Goal: Find specific page/section: Find specific page/section

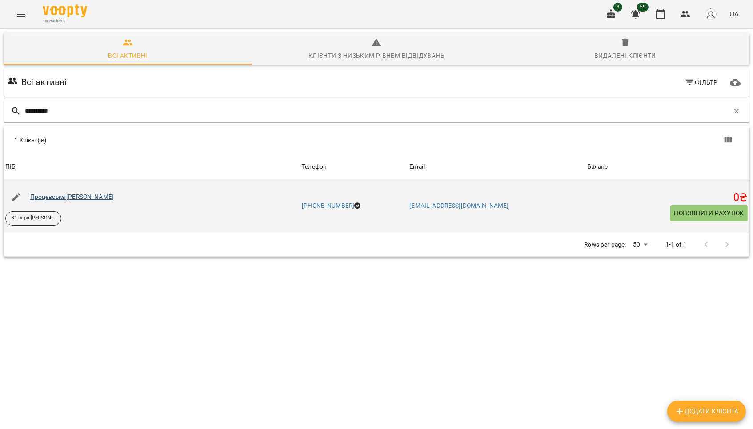
type input "**********"
click at [76, 200] on link "Процевська [PERSON_NAME]" at bounding box center [72, 196] width 84 height 7
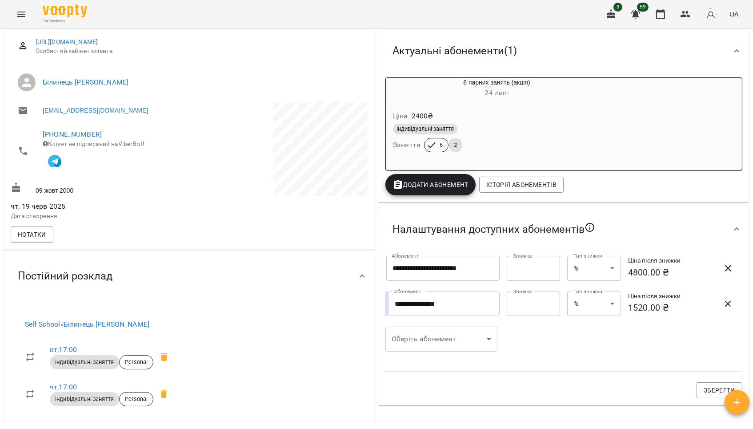
scroll to position [105, 0]
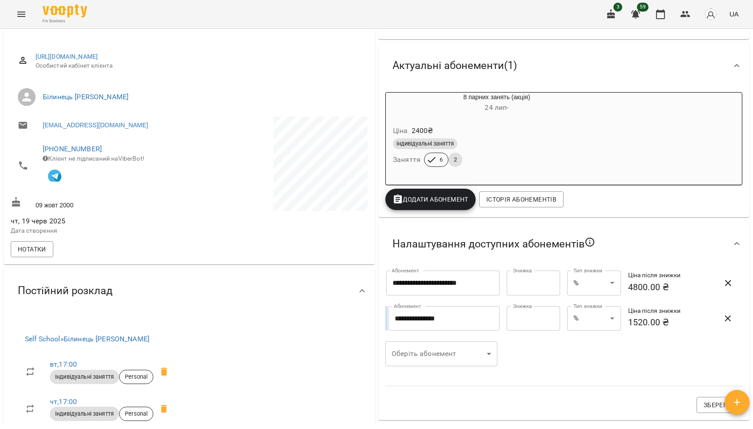
click at [538, 159] on div "індивідуальні заняття Заняття 6 2" at bounding box center [496, 152] width 211 height 32
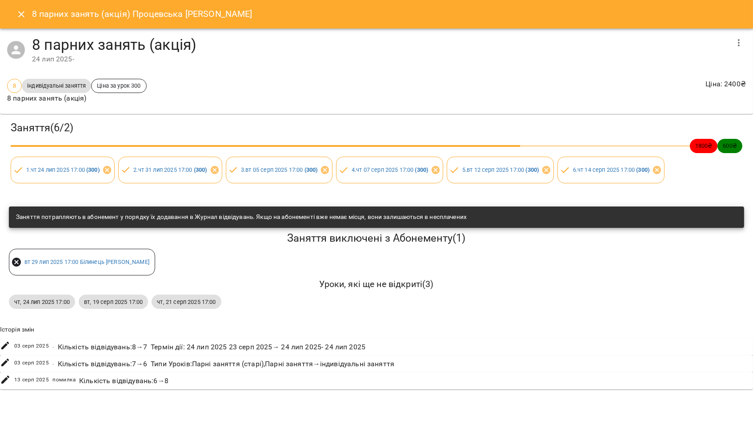
click at [25, 14] on icon "Close" at bounding box center [21, 14] width 11 height 11
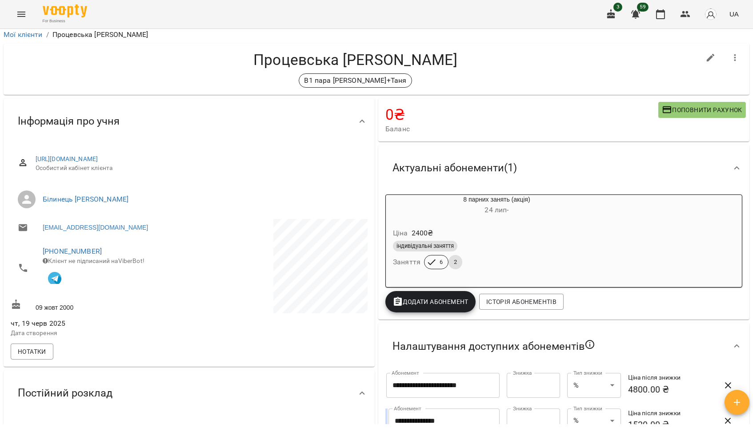
scroll to position [0, 0]
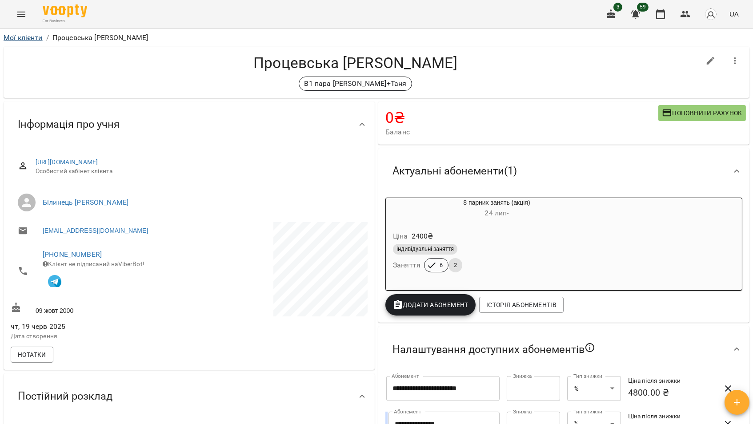
click at [20, 34] on link "Мої клієнти" at bounding box center [23, 37] width 39 height 8
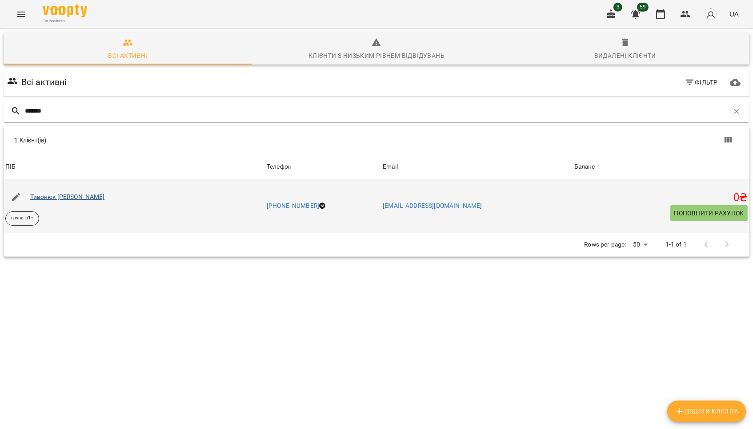
type input "*******"
click at [55, 200] on link "Тивонюк [PERSON_NAME]" at bounding box center [67, 196] width 75 height 7
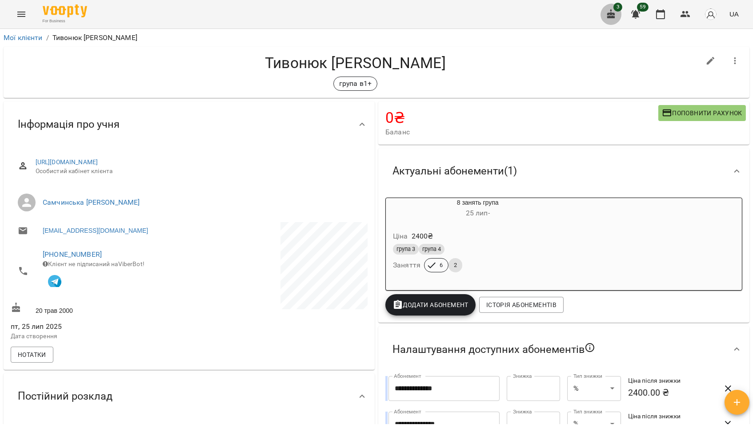
click at [608, 17] on icon "button" at bounding box center [611, 14] width 8 height 10
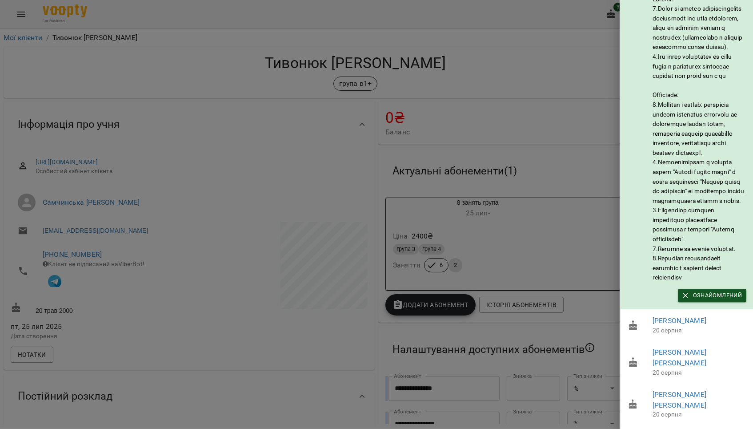
scroll to position [36, 0]
click at [691, 325] on link "[PERSON_NAME]" at bounding box center [680, 320] width 54 height 8
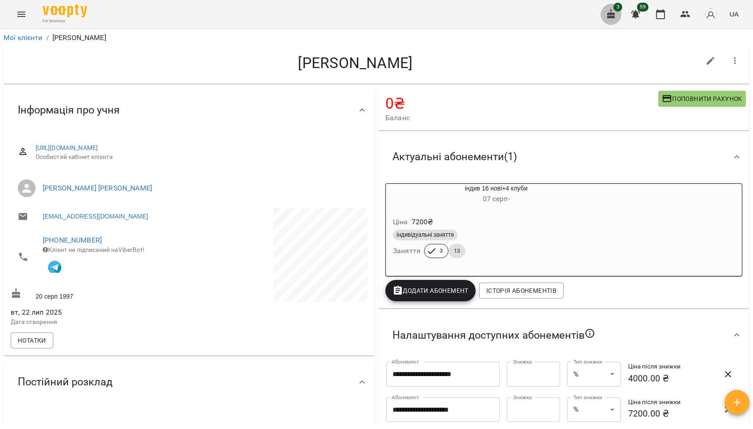
click at [602, 22] on button "button" at bounding box center [611, 14] width 21 height 21
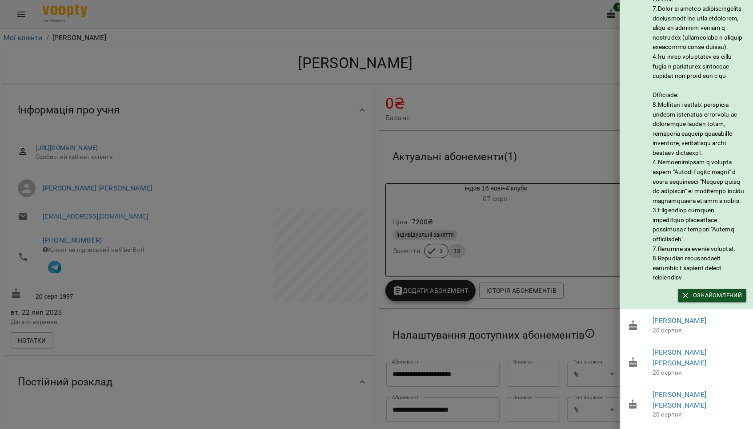
scroll to position [36, 0]
click at [709, 300] on span "Ознайомлений" at bounding box center [712, 295] width 60 height 10
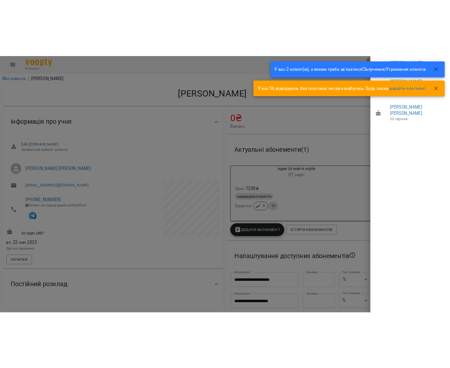
scroll to position [0, 0]
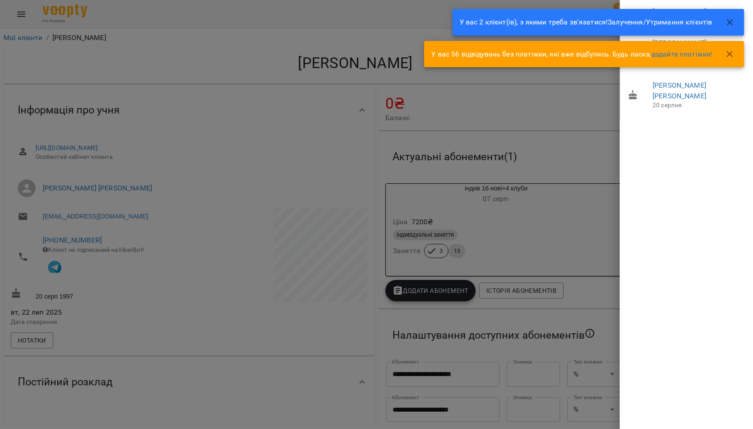
click at [730, 26] on icon "button" at bounding box center [730, 22] width 11 height 11
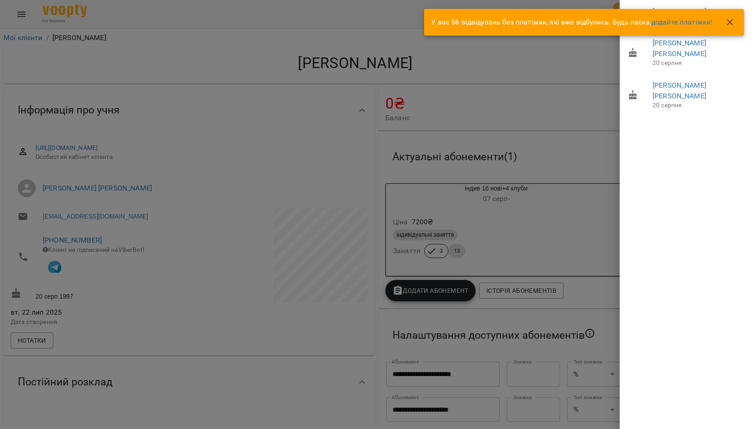
click at [730, 29] on button "button" at bounding box center [729, 22] width 21 height 21
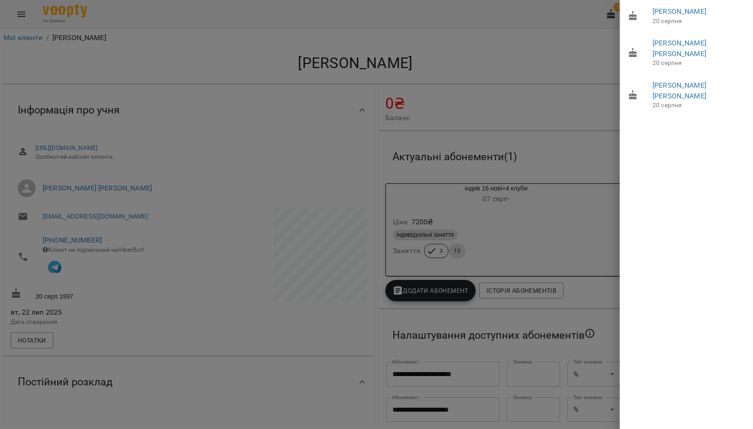
click at [543, 6] on div at bounding box center [376, 214] width 753 height 429
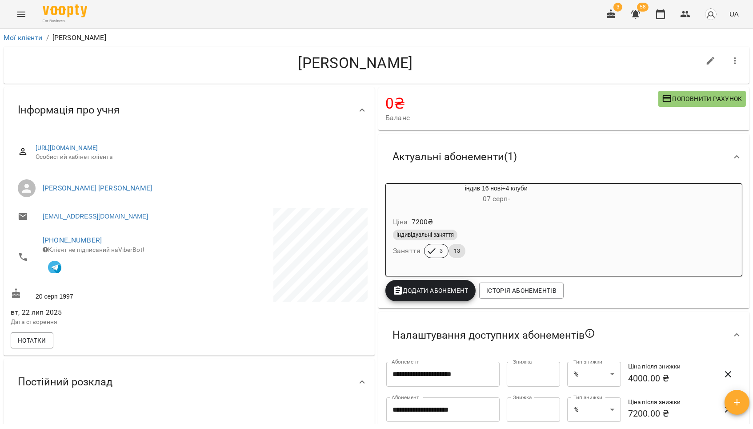
click at [638, 15] on button "button" at bounding box center [635, 14] width 21 height 21
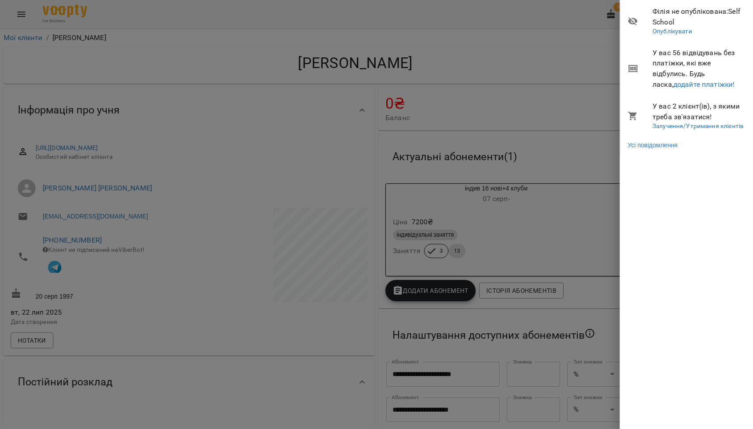
click at [577, 20] on div at bounding box center [376, 214] width 753 height 429
